Goal: Task Accomplishment & Management: Manage account settings

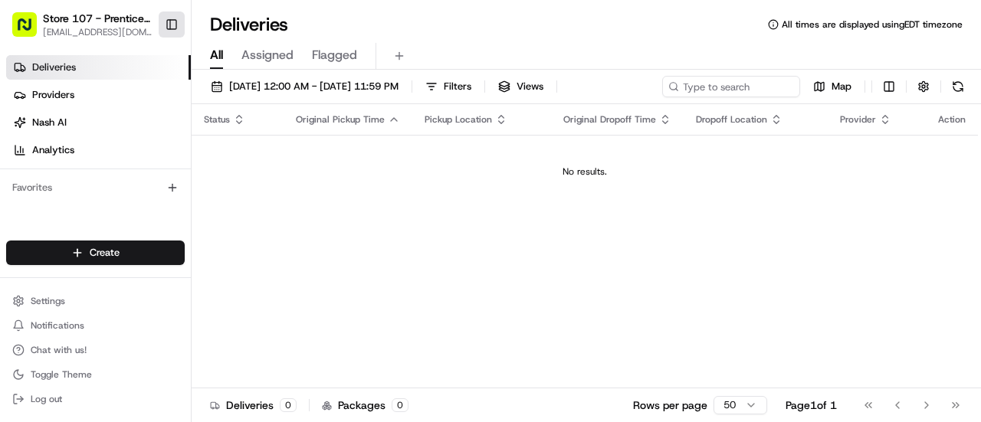
click at [175, 27] on button "Toggle Sidebar" at bounding box center [172, 24] width 26 height 26
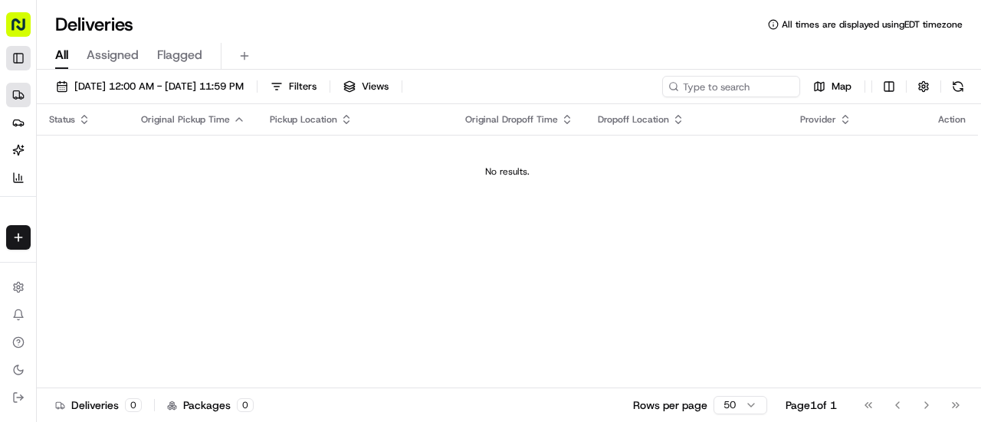
click at [18, 56] on button "Toggle Sidebar" at bounding box center [18, 58] width 25 height 25
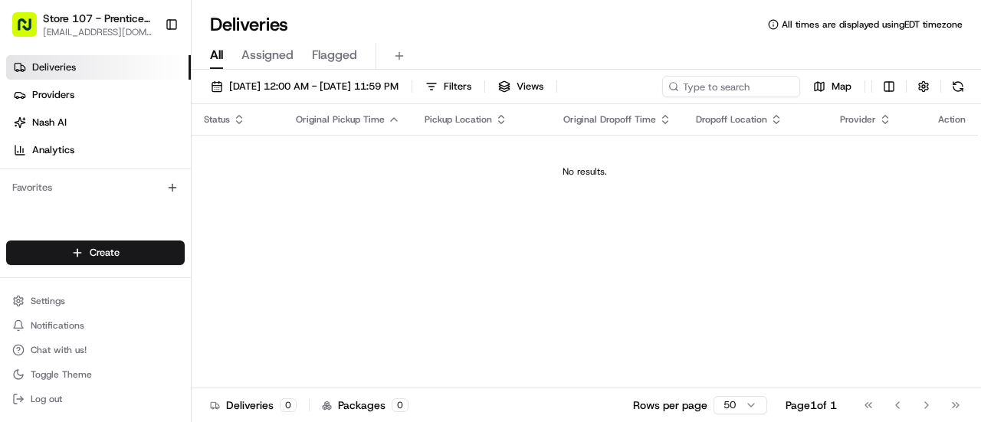
drag, startPoint x: 18, startPoint y: 56, endPoint x: 80, endPoint y: 25, distance: 69.3
click at [80, 25] on div "Store 107 - Prentice Hospital (Just Salad) [EMAIL_ADDRESS][DOMAIN_NAME] Toggle …" at bounding box center [95, 211] width 191 height 422
click at [66, 304] on button "Settings" at bounding box center [95, 301] width 179 height 21
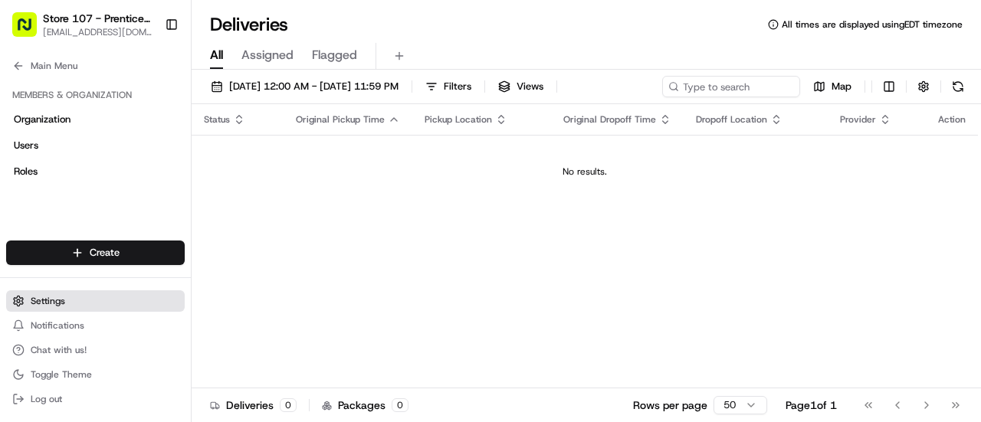
click at [46, 305] on span "Settings" at bounding box center [48, 301] width 34 height 12
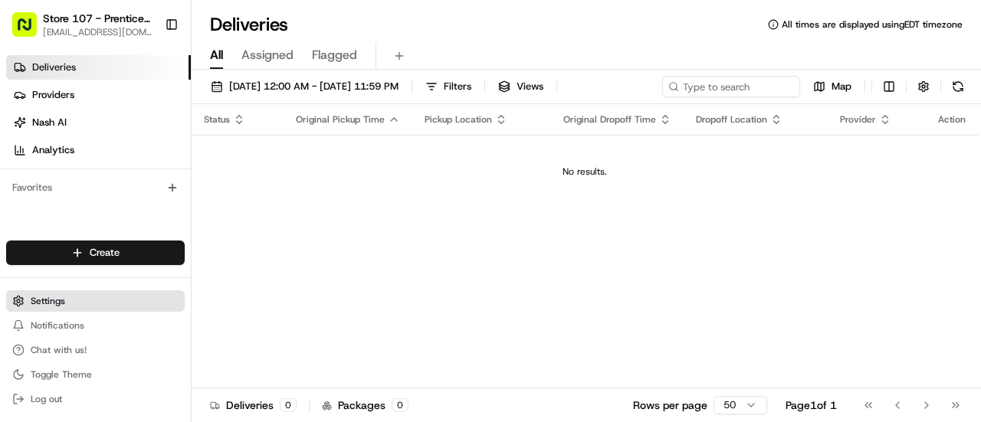
click at [46, 305] on span "Settings" at bounding box center [48, 301] width 34 height 12
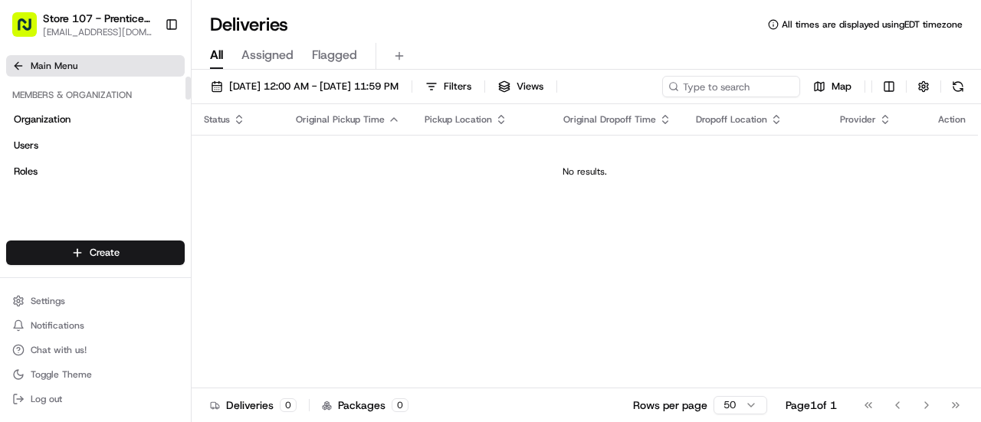
click at [104, 58] on button "Main Menu" at bounding box center [95, 65] width 179 height 21
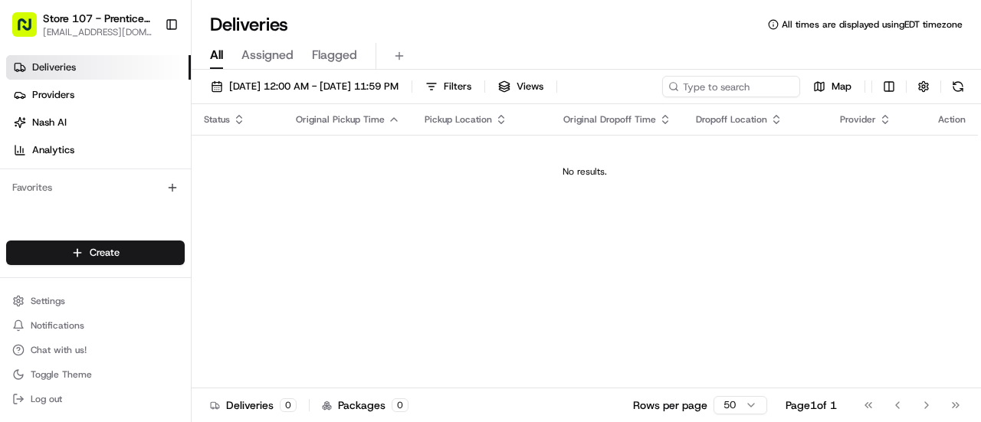
click at [94, 64] on link "Deliveries" at bounding box center [98, 67] width 185 height 25
click at [72, 151] on span "Analytics" at bounding box center [53, 150] width 42 height 14
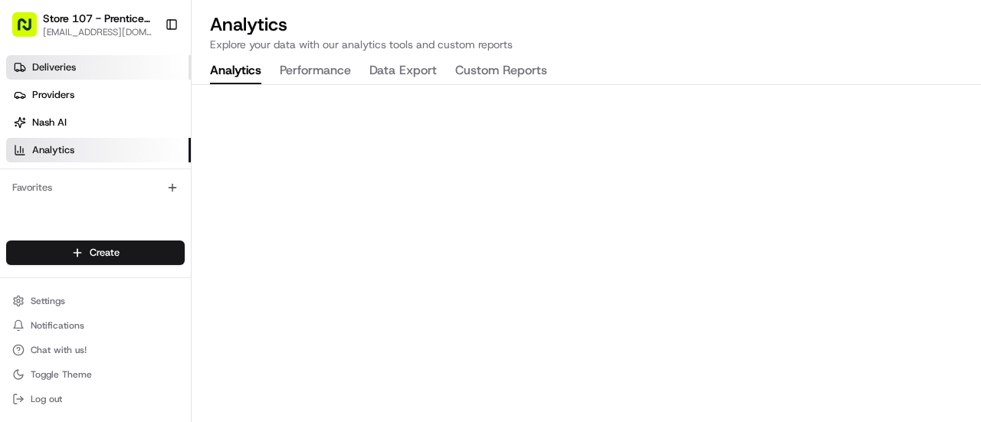
click at [74, 60] on link "Deliveries" at bounding box center [98, 67] width 185 height 25
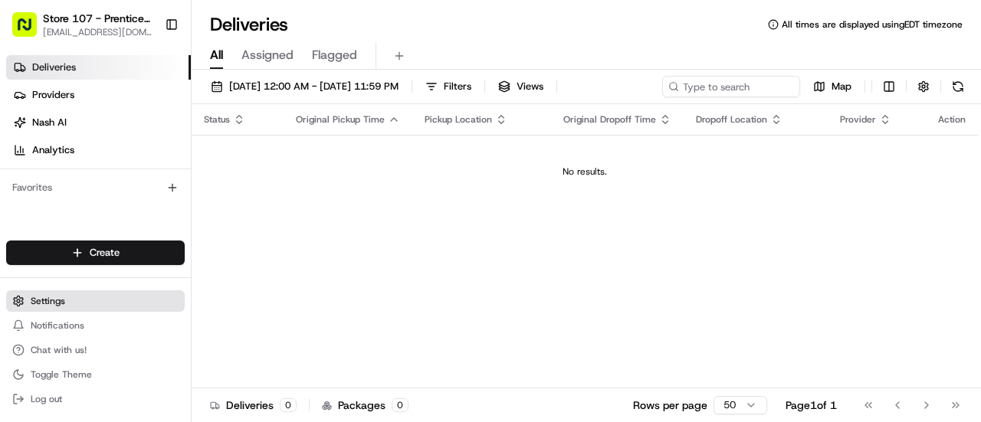
click at [52, 310] on button "Settings" at bounding box center [95, 301] width 179 height 21
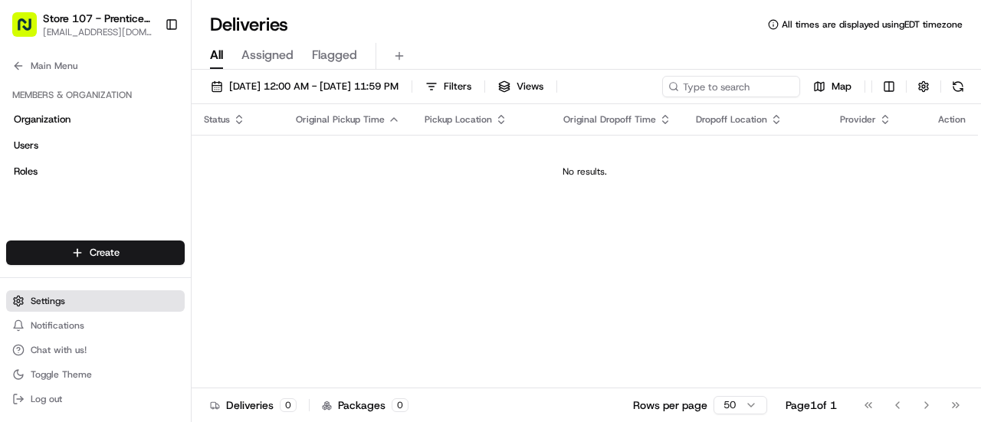
click at [52, 310] on button "Settings" at bounding box center [95, 301] width 179 height 21
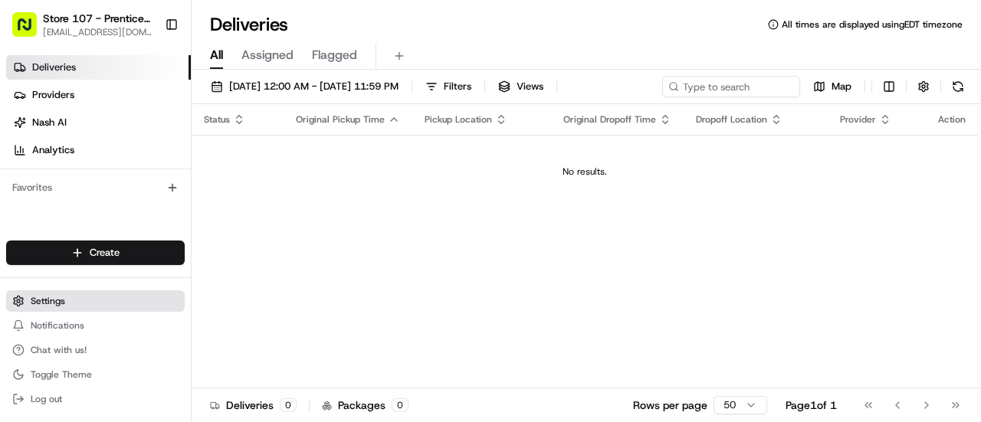
click at [52, 310] on button "Settings" at bounding box center [95, 301] width 179 height 21
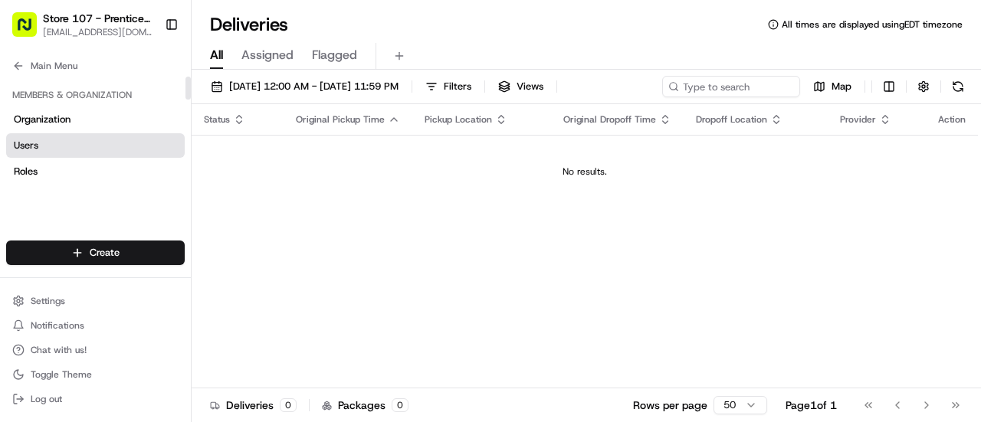
click at [74, 138] on link "Users" at bounding box center [95, 145] width 179 height 25
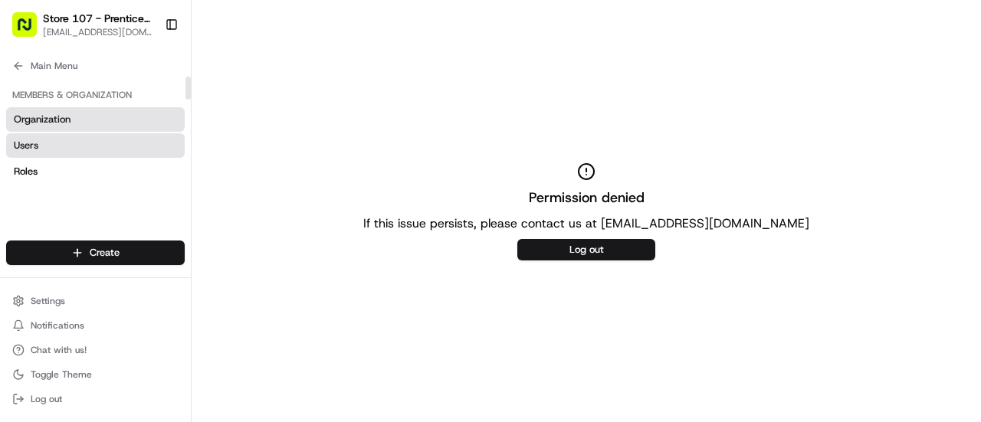
click at [75, 123] on link "Organization" at bounding box center [95, 119] width 179 height 25
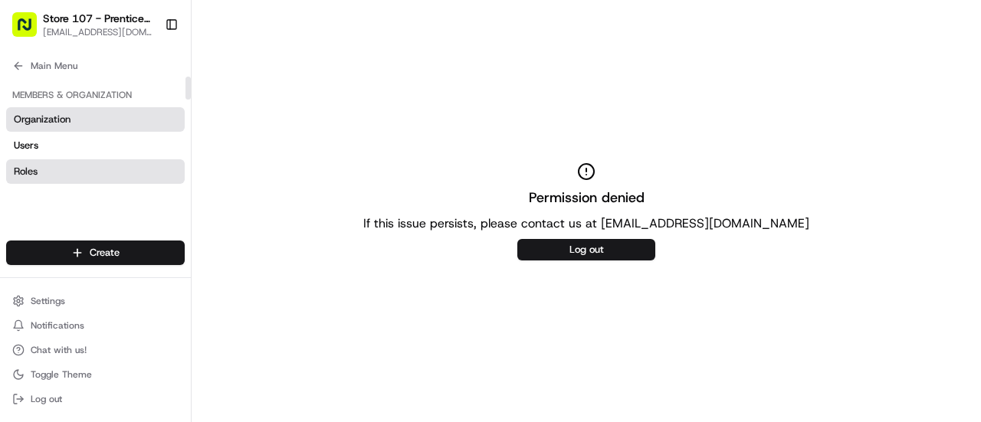
click at [77, 170] on link "Roles" at bounding box center [95, 171] width 179 height 25
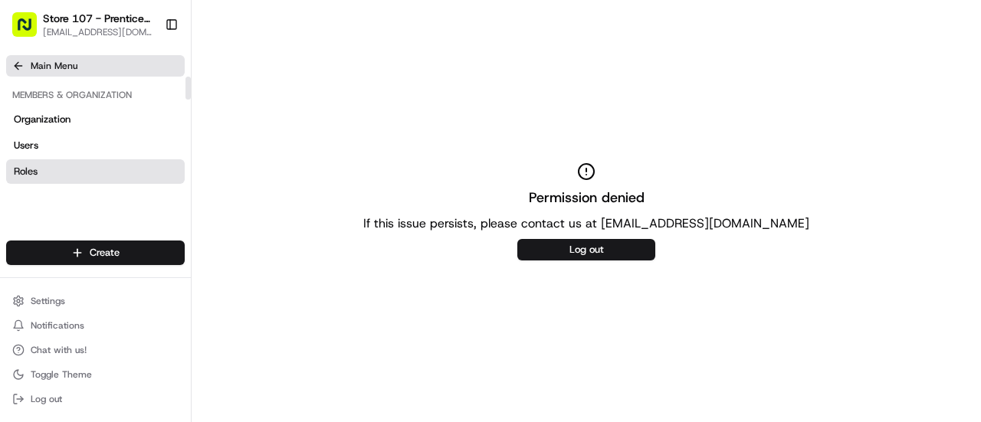
click at [84, 71] on button "Main Menu" at bounding box center [95, 65] width 179 height 21
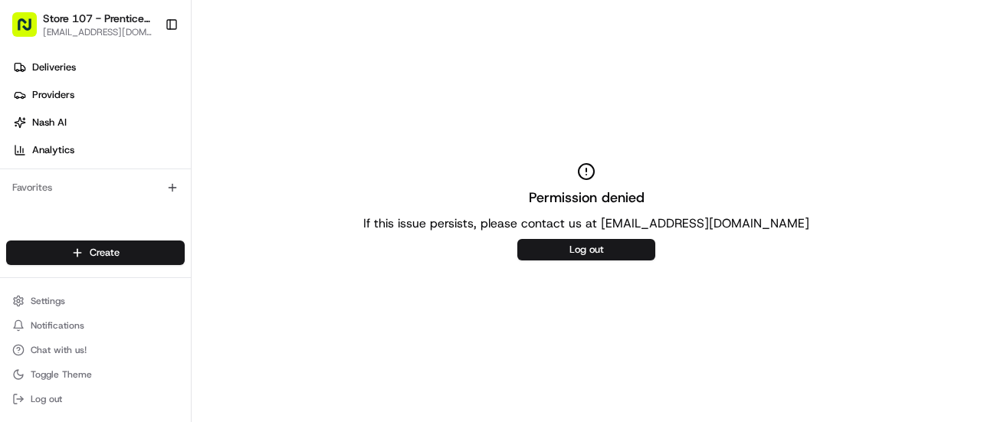
click at [110, 8] on button "Store 107 - Prentice Hospital (Just Salad) [EMAIL_ADDRESS][DOMAIN_NAME]" at bounding box center [82, 24] width 153 height 37
click at [112, 23] on span "Store 107 - Prentice Hospital (Just Salad)" at bounding box center [98, 18] width 110 height 15
click at [54, 300] on span "Settings" at bounding box center [48, 301] width 34 height 12
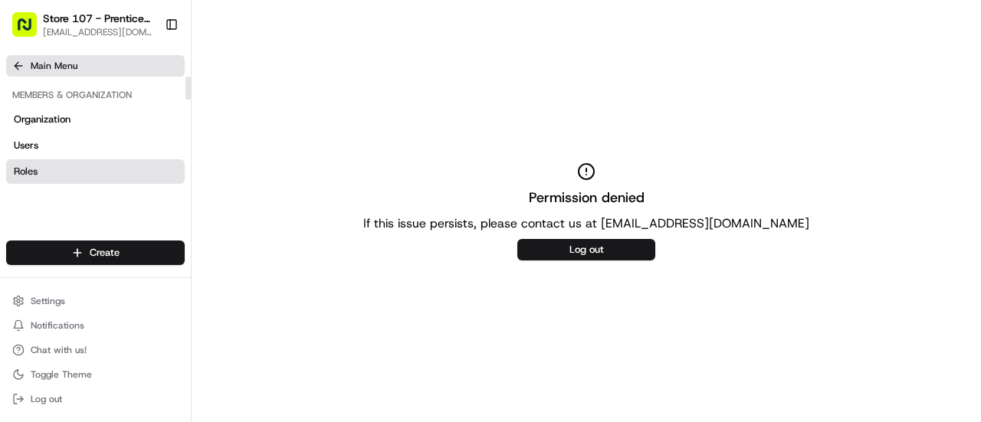
click at [64, 67] on span "Main Menu" at bounding box center [54, 66] width 47 height 12
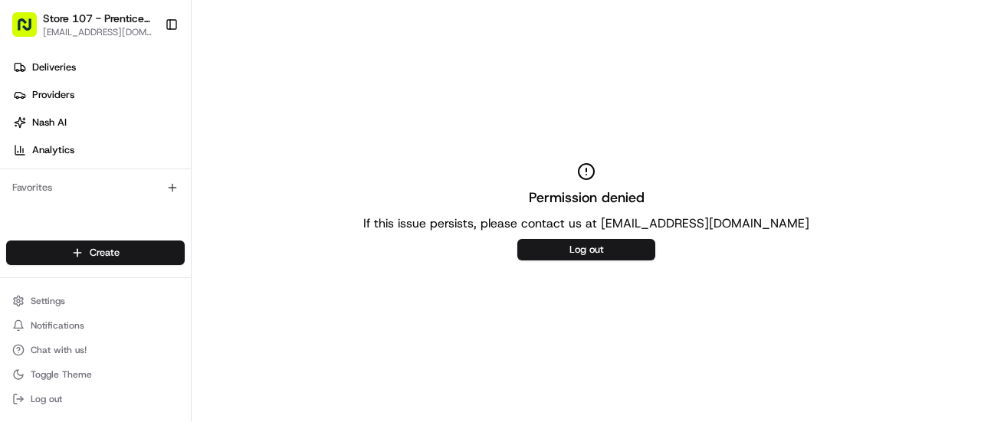
click at [106, 33] on span "[EMAIL_ADDRESS][DOMAIN_NAME]" at bounding box center [98, 32] width 110 height 12
click at [85, 67] on link "Deliveries" at bounding box center [98, 67] width 185 height 25
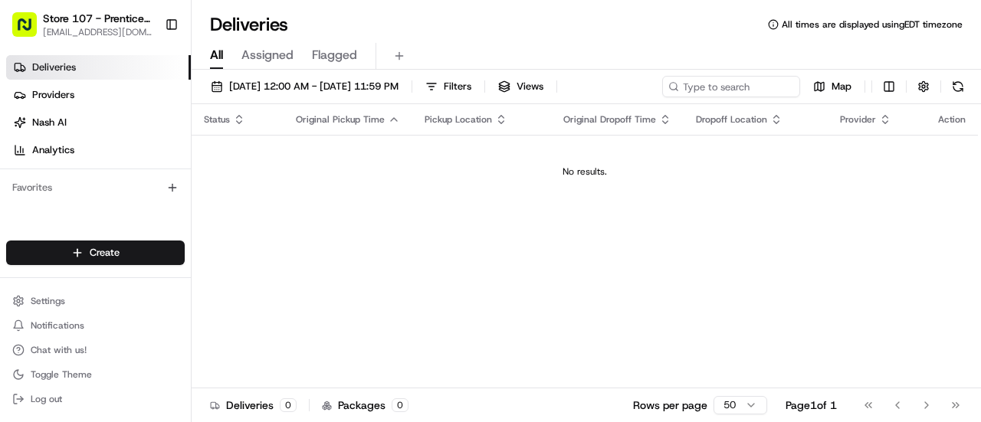
click at [470, 126] on th "Pickup Location" at bounding box center [481, 119] width 139 height 31
click at [169, 10] on div "Store 107 - Prentice Hospital (Just Salad) [EMAIL_ADDRESS][DOMAIN_NAME] Toggle …" at bounding box center [95, 24] width 179 height 37
click at [175, 28] on button "Toggle Sidebar" at bounding box center [172, 24] width 26 height 26
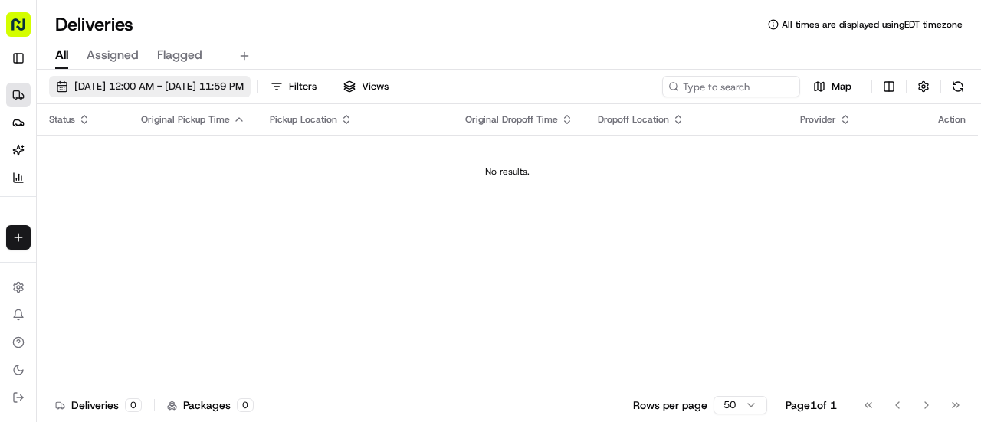
click at [166, 85] on span "[DATE] 12:00 AM - [DATE] 11:59 PM" at bounding box center [158, 87] width 169 height 14
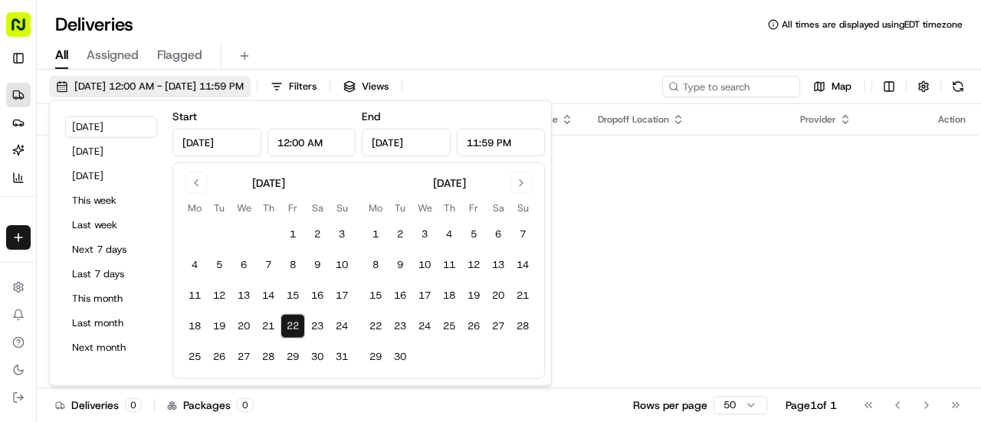
click at [166, 85] on span "[DATE] 12:00 AM - [DATE] 11:59 PM" at bounding box center [158, 87] width 169 height 14
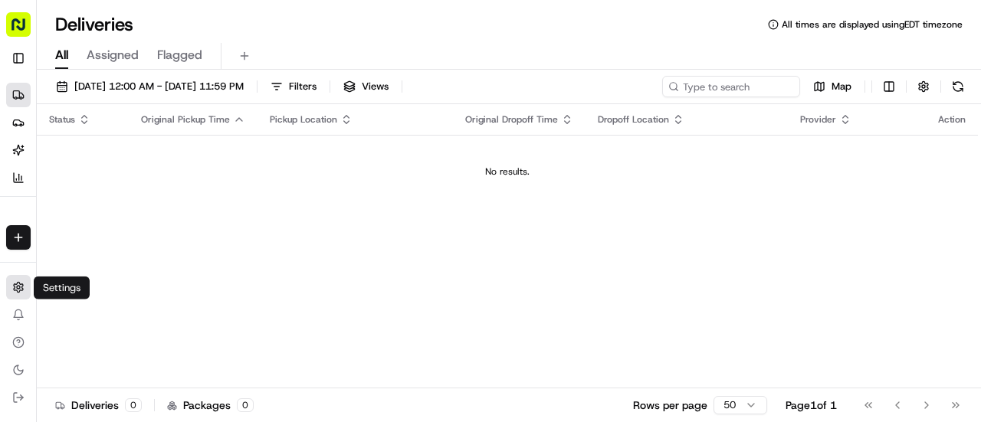
click at [19, 294] on button "Settings" at bounding box center [18, 287] width 25 height 25
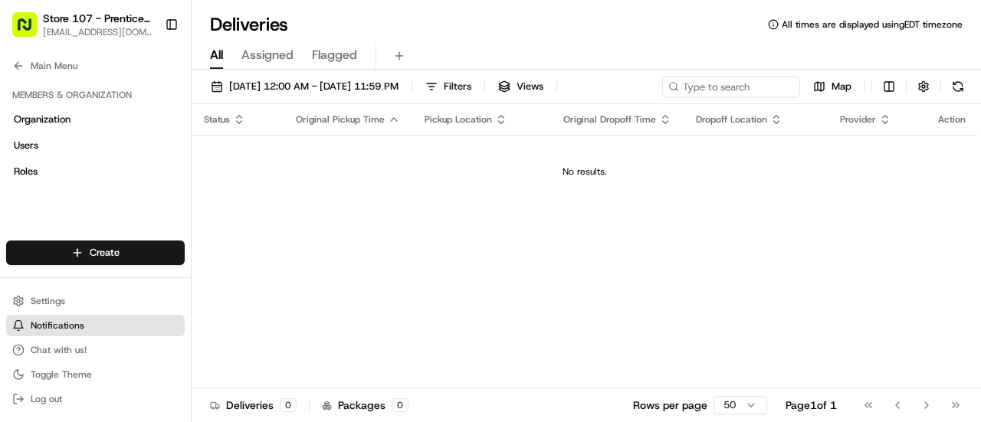
click at [90, 333] on button "Notifications" at bounding box center [95, 325] width 179 height 21
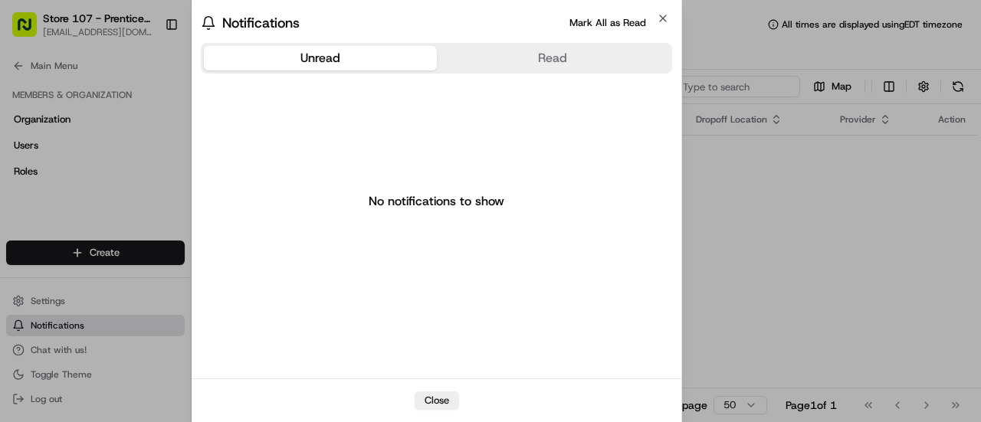
click at [90, 333] on body "Store 107 - Prentice Hospital (Just Salad) [EMAIL_ADDRESS][DOMAIN_NAME] Toggle …" at bounding box center [490, 211] width 981 height 422
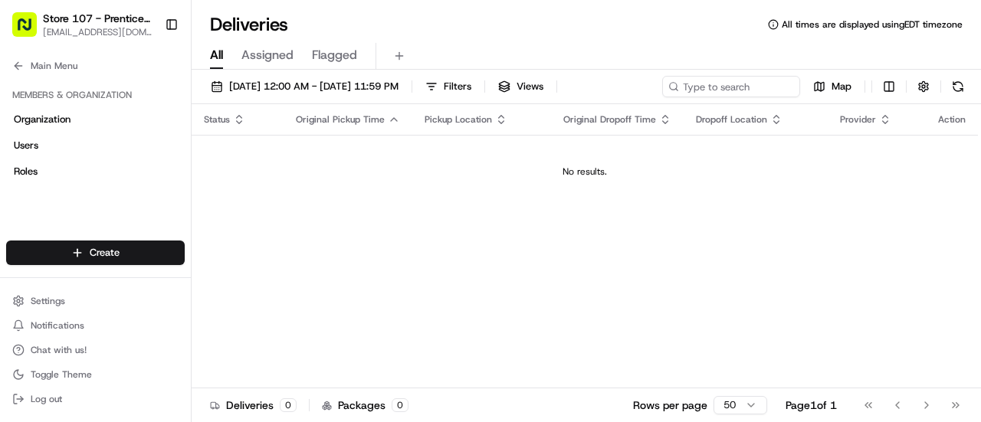
click at [271, 57] on span "Assigned" at bounding box center [267, 55] width 52 height 18
click at [336, 60] on span "Flagged" at bounding box center [334, 55] width 45 height 18
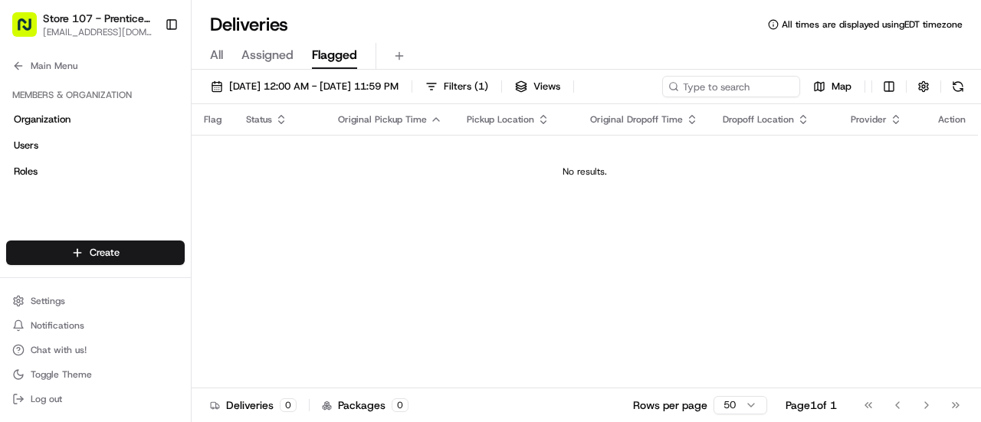
click at [112, 26] on span "[EMAIL_ADDRESS][DOMAIN_NAME]" at bounding box center [98, 32] width 110 height 12
click at [107, 19] on span "Store 107 - Prentice Hospital (Just Salad)" at bounding box center [98, 18] width 110 height 15
click at [57, 72] on button "Main Menu" at bounding box center [95, 65] width 179 height 21
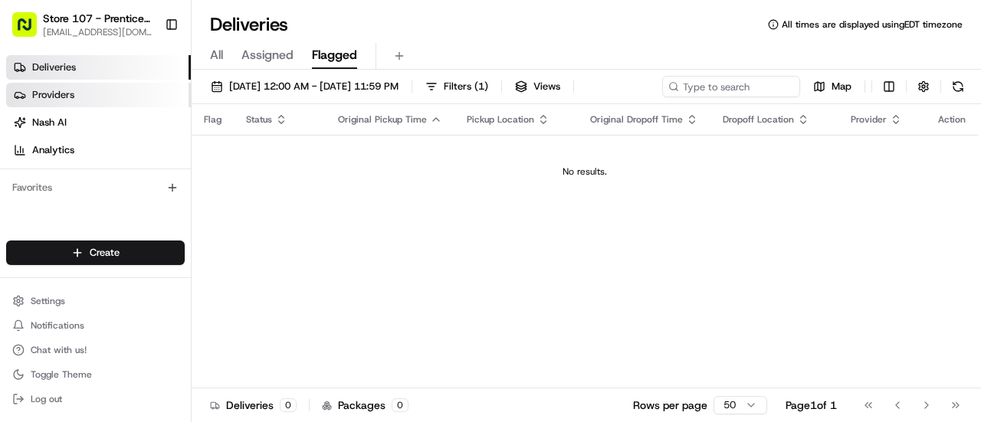
click at [65, 90] on span "Providers" at bounding box center [53, 95] width 42 height 14
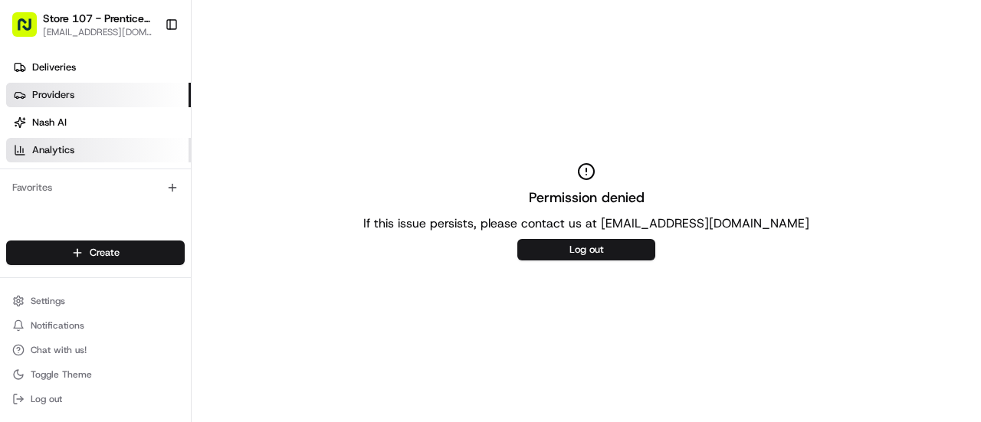
click at [65, 148] on span "Analytics" at bounding box center [53, 150] width 42 height 14
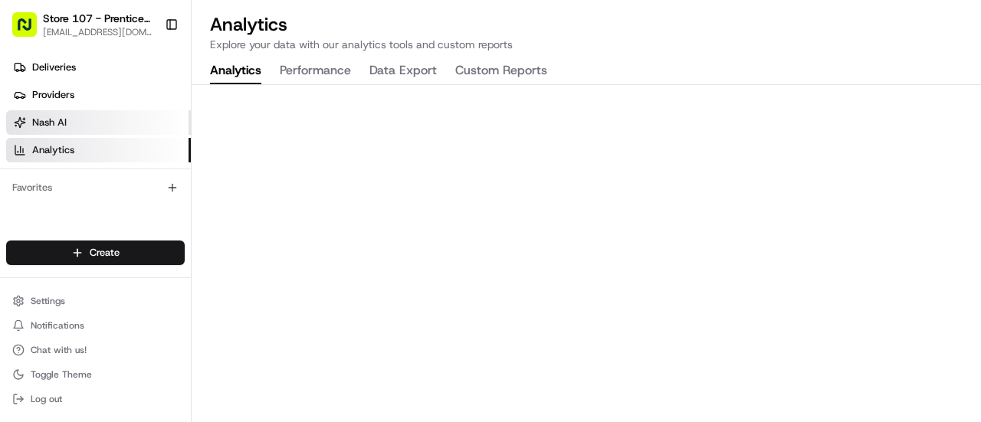
click at [71, 111] on link "Nash AI" at bounding box center [98, 122] width 185 height 25
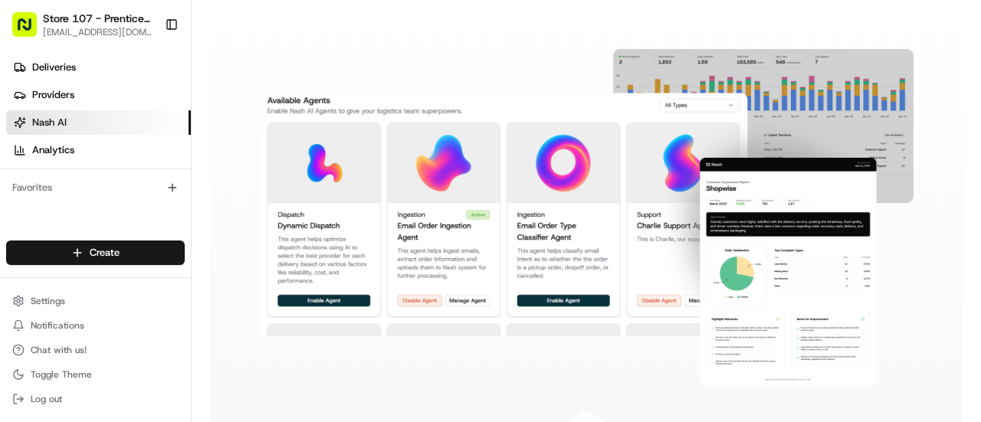
click at [61, 25] on span "Store 107 - Prentice Hospital (Just Salad)" at bounding box center [98, 18] width 110 height 15
click at [69, 64] on span "Deliveries" at bounding box center [54, 68] width 44 height 14
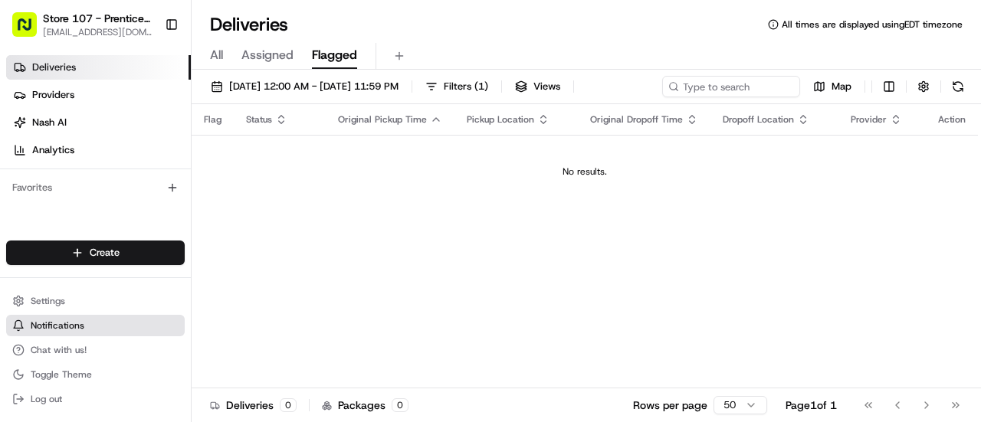
click at [67, 321] on span "Notifications" at bounding box center [58, 326] width 54 height 12
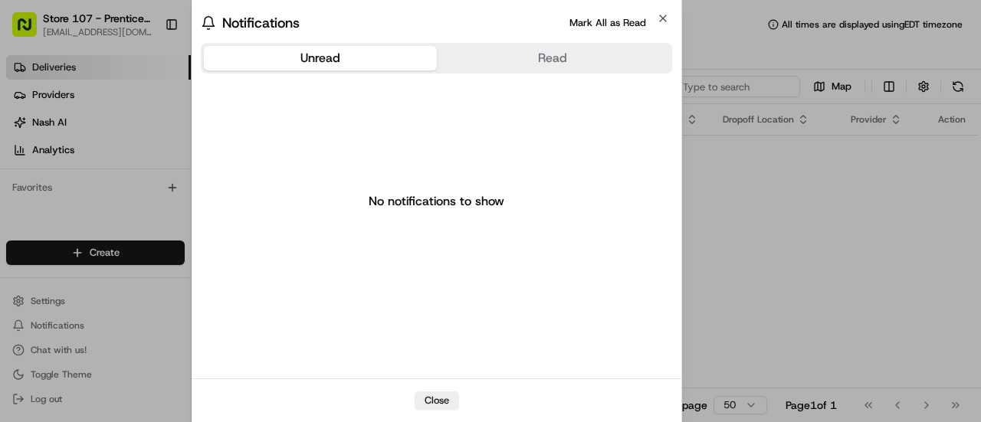
click at [52, 326] on div at bounding box center [490, 211] width 981 height 422
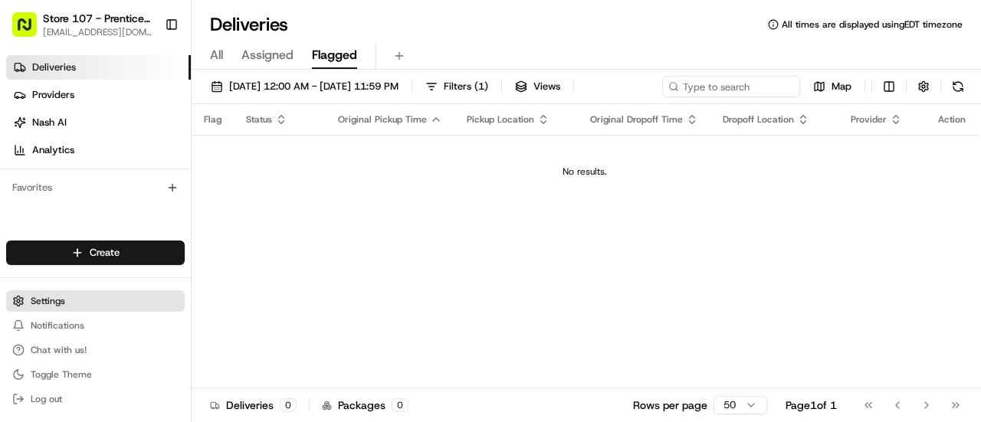
click at [68, 304] on button "Settings" at bounding box center [95, 301] width 179 height 21
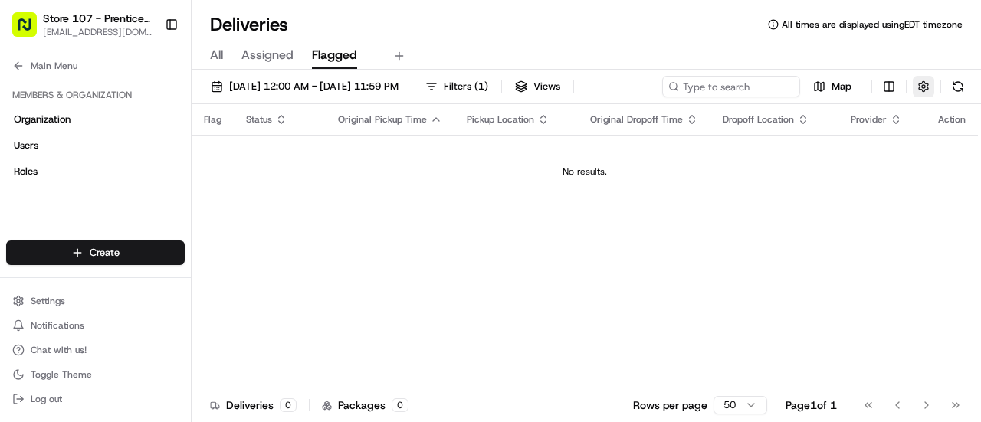
click at [930, 90] on button "button" at bounding box center [923, 86] width 21 height 21
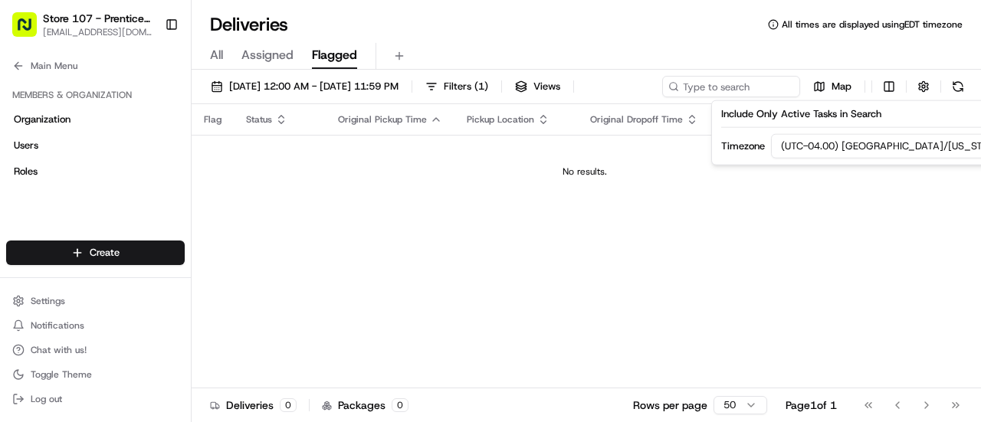
click at [958, 143] on html "Store 107 - Prentice Hospital (Just Salad) [EMAIL_ADDRESS][DOMAIN_NAME] Toggle …" at bounding box center [490, 211] width 981 height 422
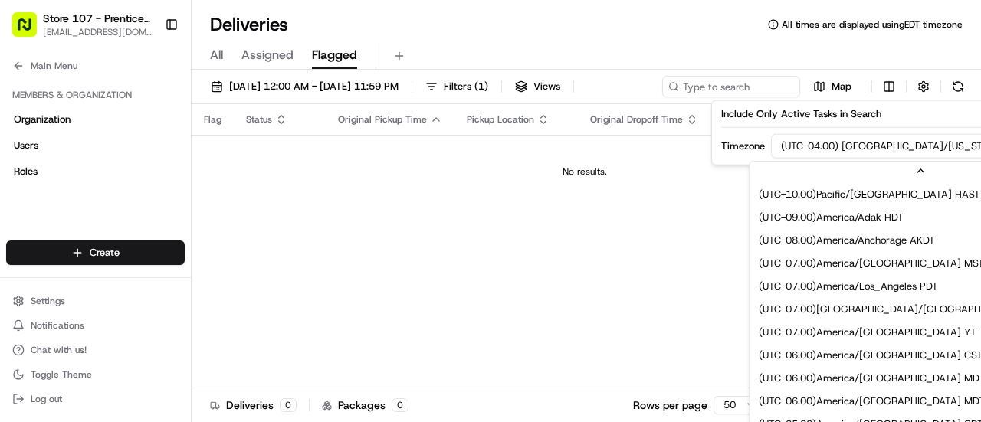
scroll to position [91, 0]
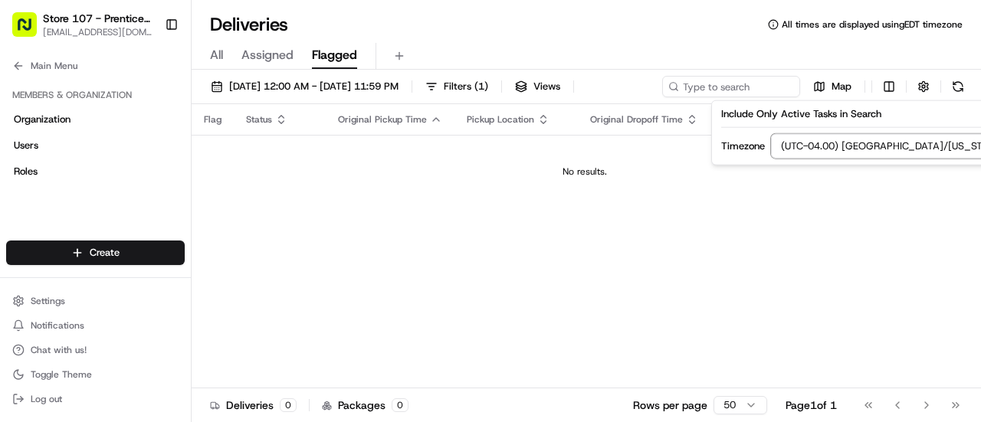
click at [573, 260] on html "Store 107 - Prentice Hospital (Just Salad) [EMAIL_ADDRESS][DOMAIN_NAME] Toggle …" at bounding box center [490, 211] width 981 height 422
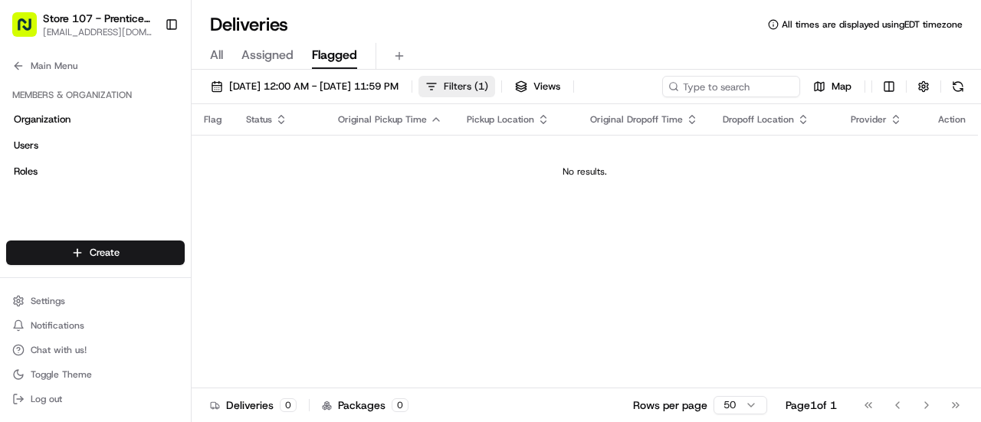
click at [488, 88] on span "( 1 )" at bounding box center [482, 87] width 14 height 14
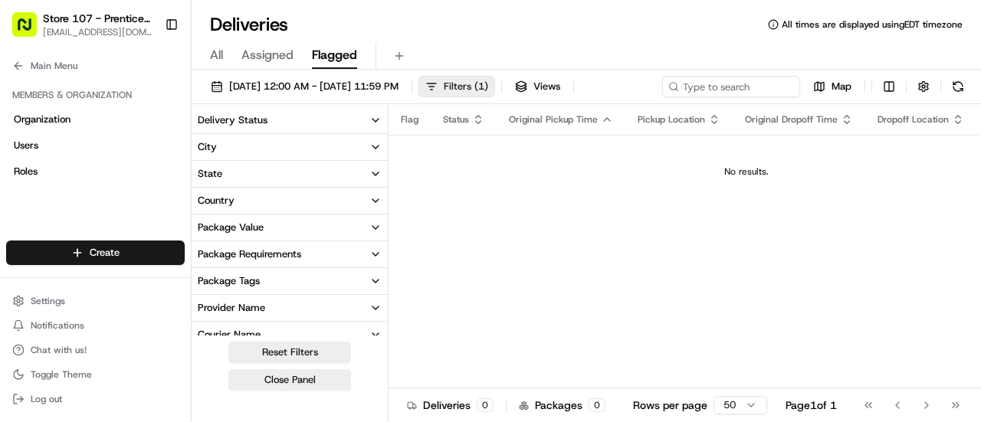
click at [488, 88] on span "( 1 )" at bounding box center [482, 87] width 14 height 14
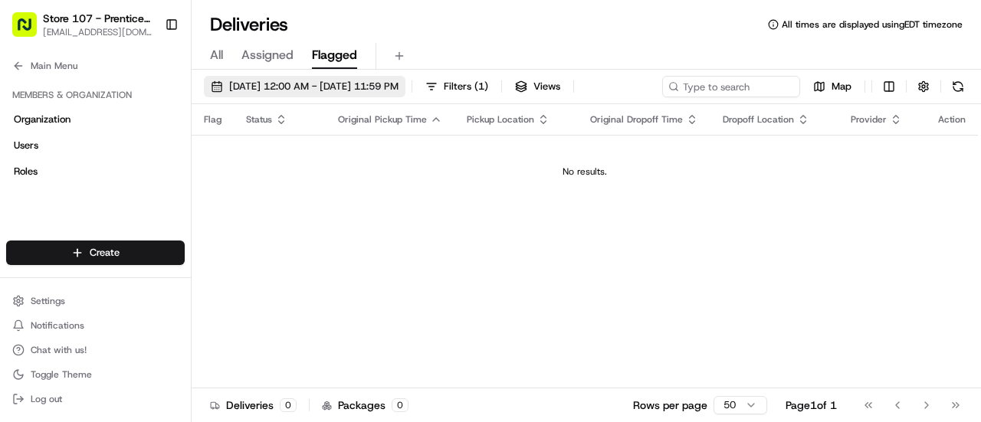
click at [218, 83] on button "[DATE] 12:00 AM - [DATE] 11:59 PM" at bounding box center [305, 86] width 202 height 21
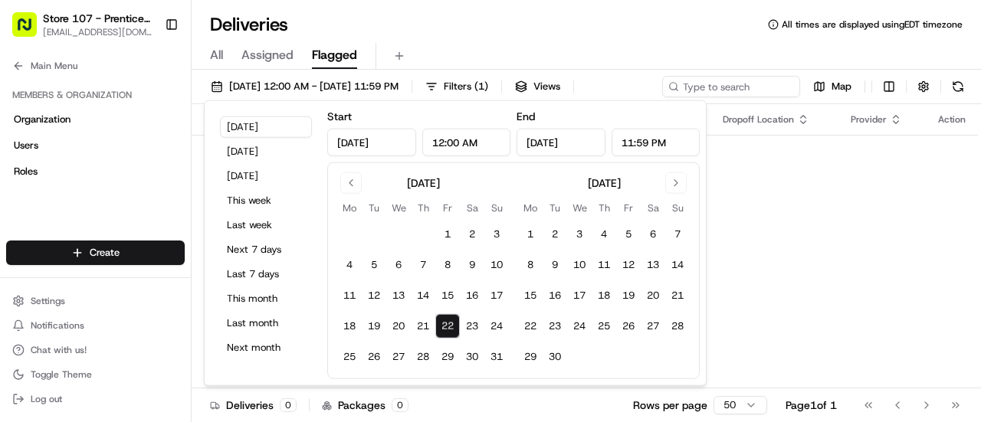
click at [497, 16] on div "Deliveries All times are displayed using EDT timezone" at bounding box center [587, 24] width 790 height 25
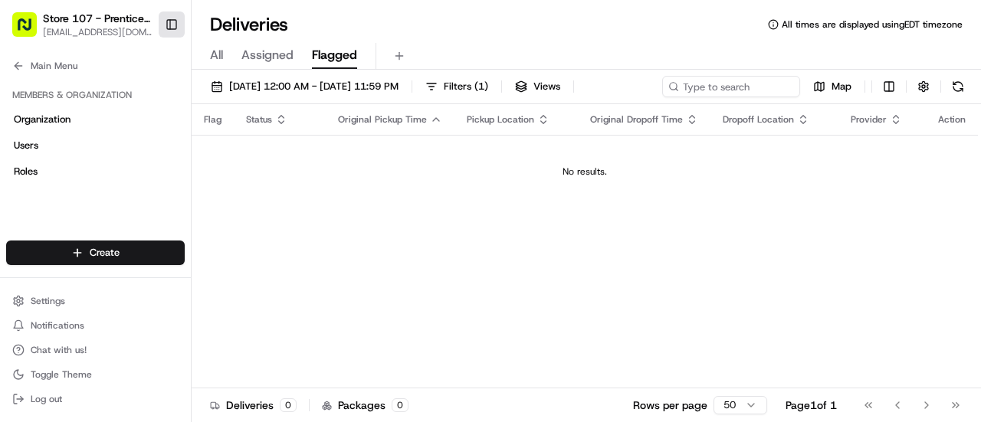
click at [179, 21] on button "Toggle Sidebar" at bounding box center [172, 24] width 26 height 26
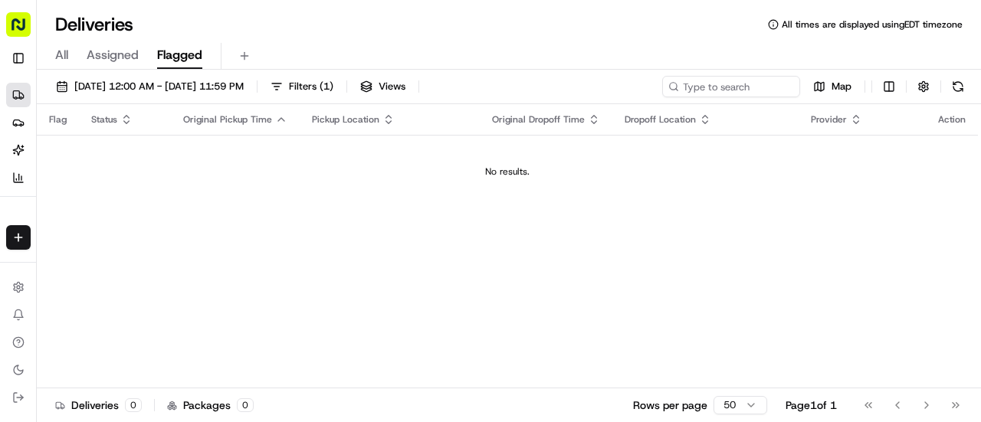
click at [31, 28] on div "Store 107 - Prentice Hospital (Just Salad) [EMAIL_ADDRESS][DOMAIN_NAME] Toggle …" at bounding box center [18, 38] width 36 height 77
click at [25, 26] on rect "button" at bounding box center [18, 24] width 25 height 25
click at [18, 31] on rect "button" at bounding box center [18, 24] width 25 height 25
click at [10, 67] on button "Toggle Sidebar" at bounding box center [18, 58] width 25 height 25
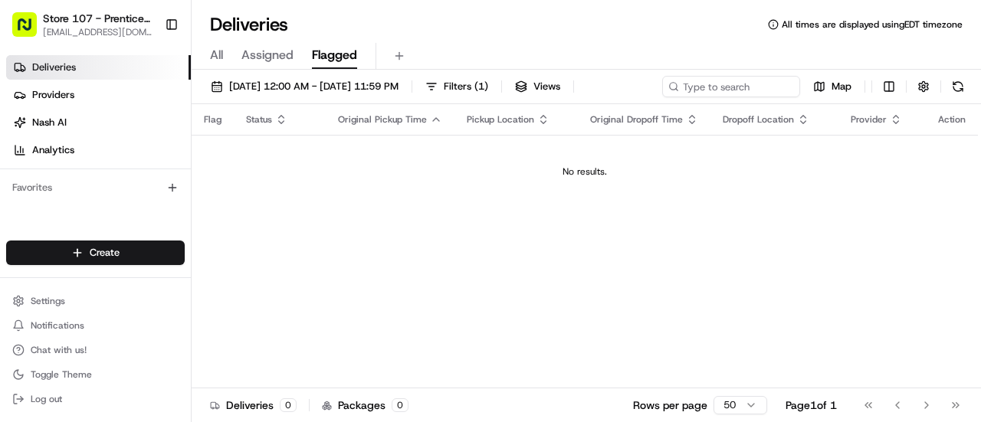
click at [69, 13] on span "Store 107 - Prentice Hospital (Just Salad)" at bounding box center [98, 18] width 110 height 15
click at [80, 28] on span "[EMAIL_ADDRESS][DOMAIN_NAME]" at bounding box center [98, 32] width 110 height 12
click at [150, 251] on html "Store 107 - Prentice Hospital (Just Salad) [EMAIL_ADDRESS][DOMAIN_NAME] Toggle …" at bounding box center [490, 211] width 981 height 422
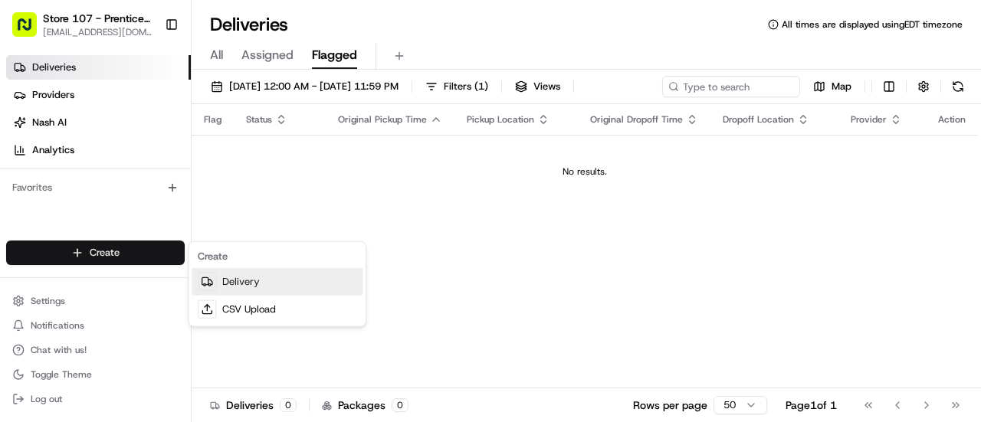
click at [274, 289] on link "Delivery" at bounding box center [277, 282] width 171 height 28
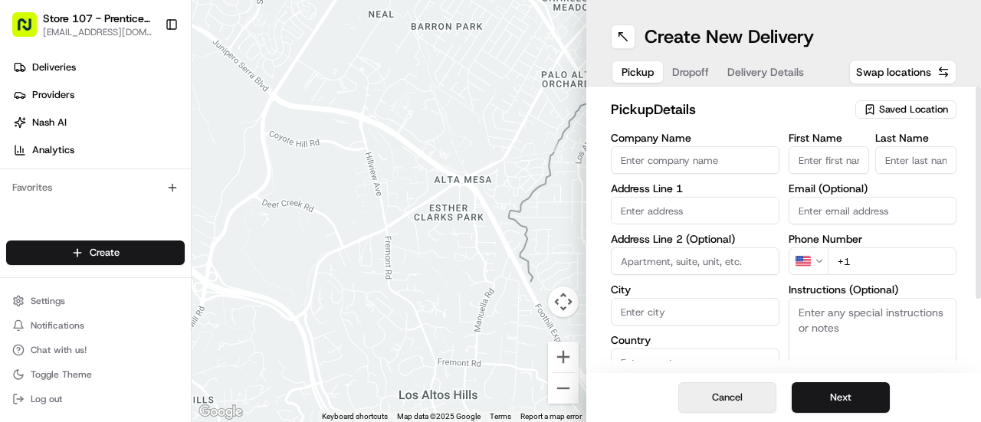
click at [724, 403] on button "Cancel" at bounding box center [727, 398] width 98 height 31
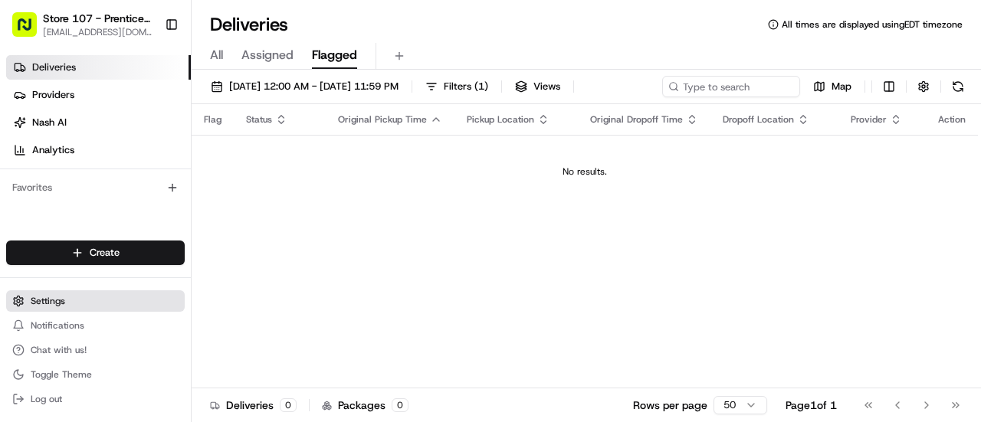
click at [41, 306] on span "Settings" at bounding box center [48, 301] width 34 height 12
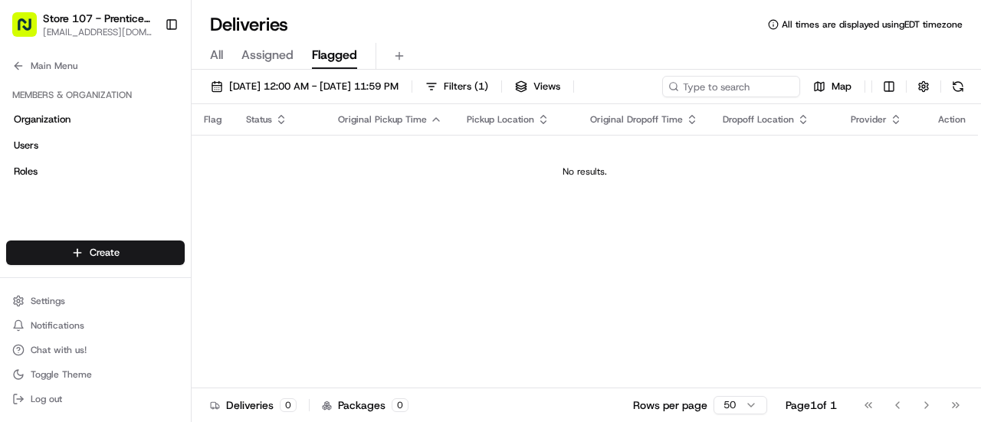
click at [218, 55] on span "All" at bounding box center [216, 55] width 13 height 18
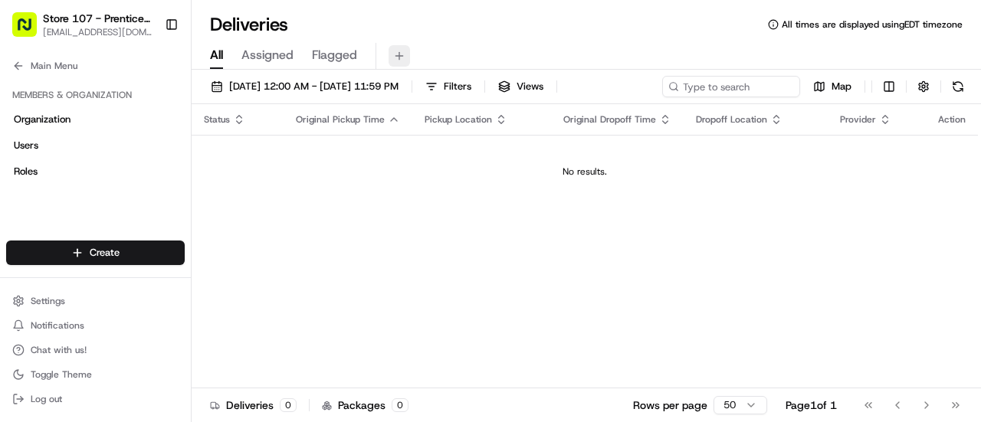
click at [409, 51] on button at bounding box center [399, 55] width 21 height 21
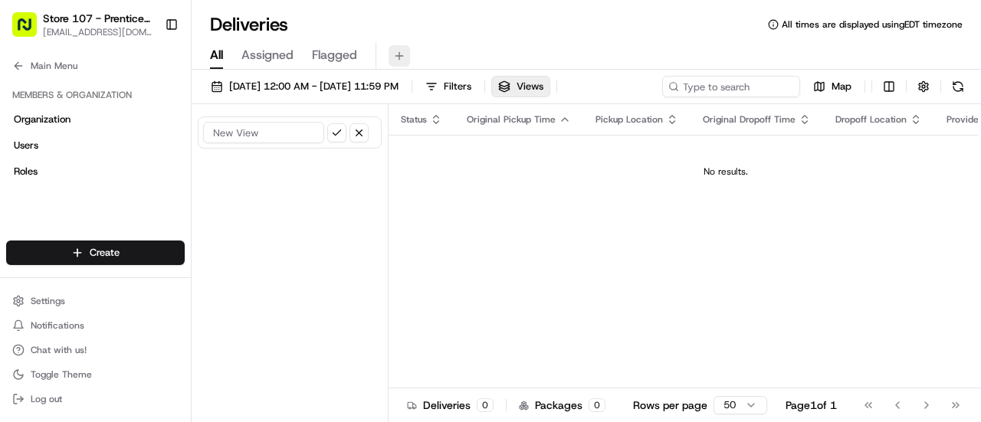
click at [409, 51] on button at bounding box center [399, 55] width 21 height 21
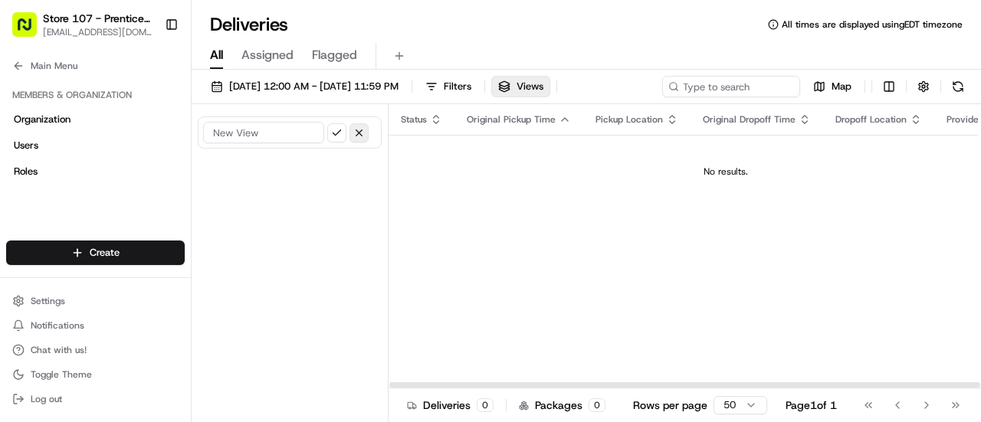
click at [358, 131] on button "button" at bounding box center [359, 132] width 19 height 19
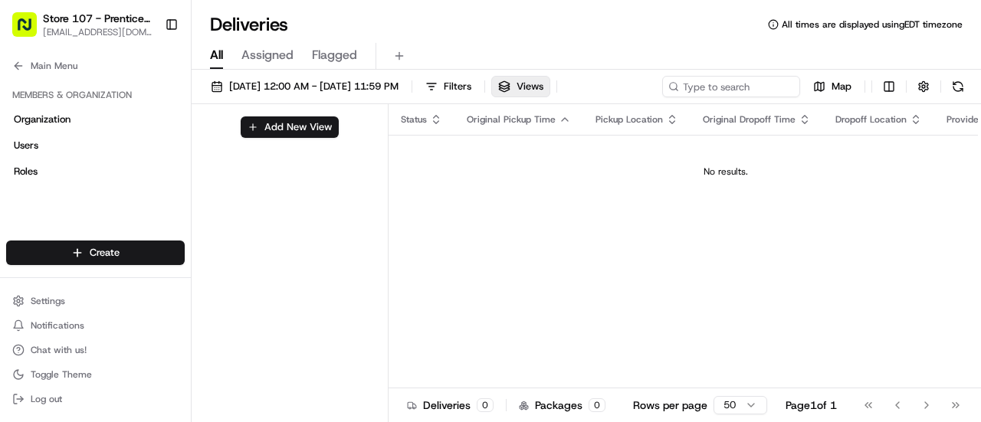
click at [213, 53] on span "All" at bounding box center [216, 55] width 13 height 18
click at [334, 54] on span "Flagged" at bounding box center [334, 55] width 45 height 18
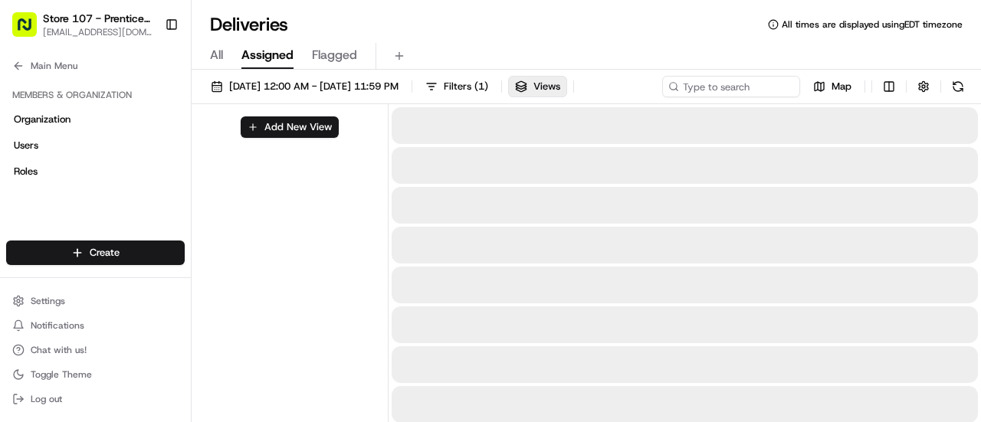
click at [244, 48] on span "Assigned" at bounding box center [267, 55] width 52 height 18
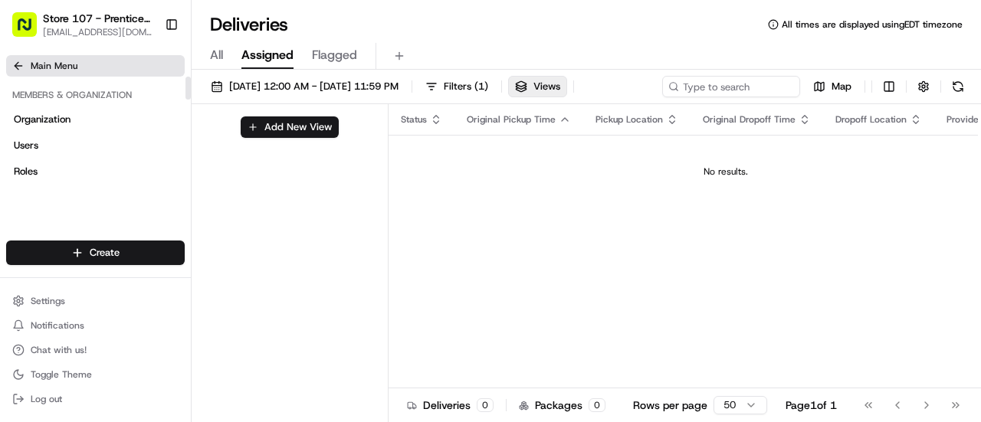
click at [54, 61] on span "Main Menu" at bounding box center [54, 66] width 47 height 12
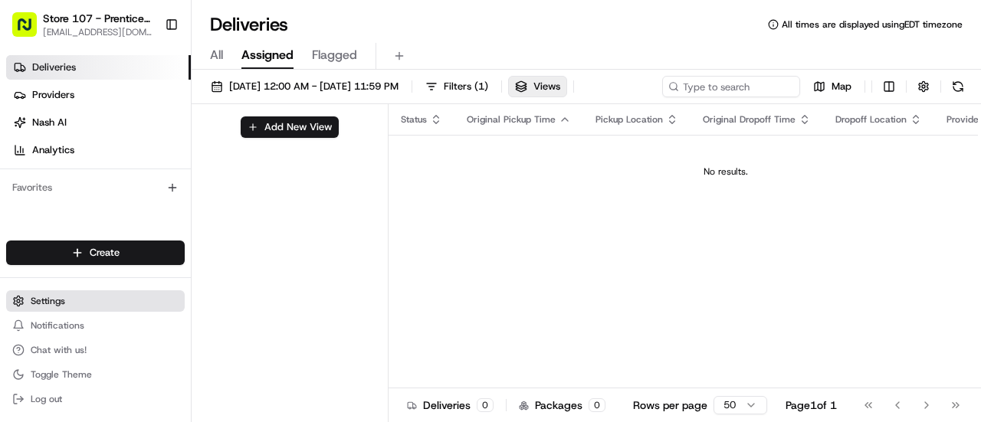
click at [51, 306] on span "Settings" at bounding box center [48, 301] width 34 height 12
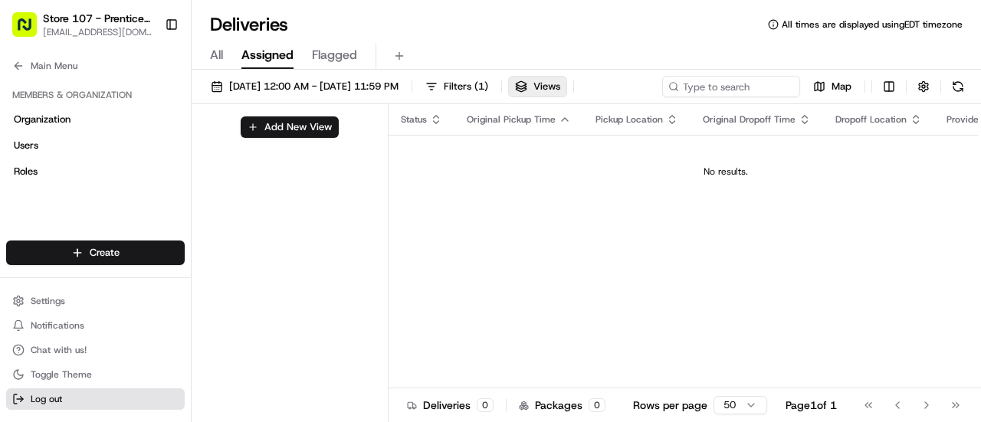
click at [45, 401] on span "Log out" at bounding box center [46, 399] width 31 height 12
